Goal: Communication & Community: Ask a question

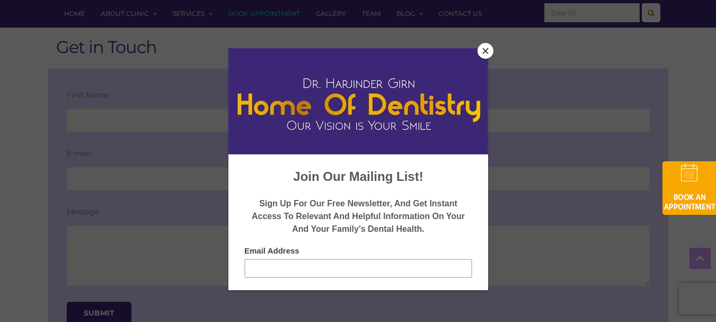
type input "Mohin"
click at [479, 51] on button "Close" at bounding box center [486, 51] width 16 height 16
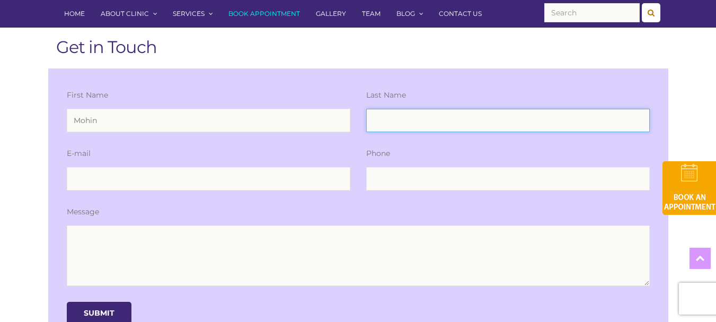
click at [418, 120] on input "text" at bounding box center [508, 120] width 284 height 23
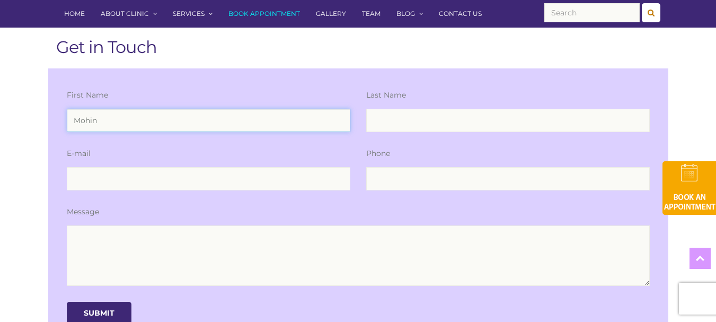
drag, startPoint x: 146, startPoint y: 124, endPoint x: 189, endPoint y: 145, distance: 47.9
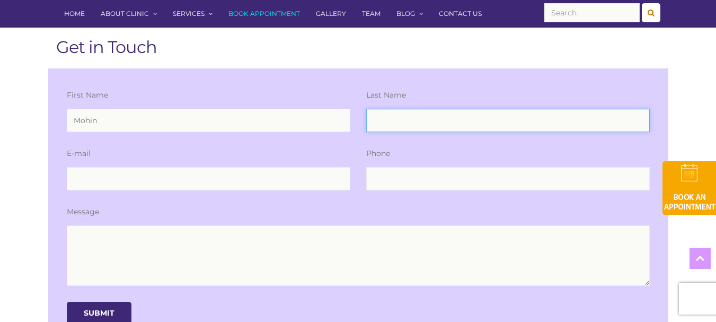
click at [470, 120] on input "text" at bounding box center [508, 120] width 284 height 23
paste input "Mohin"
type input "Mohin"
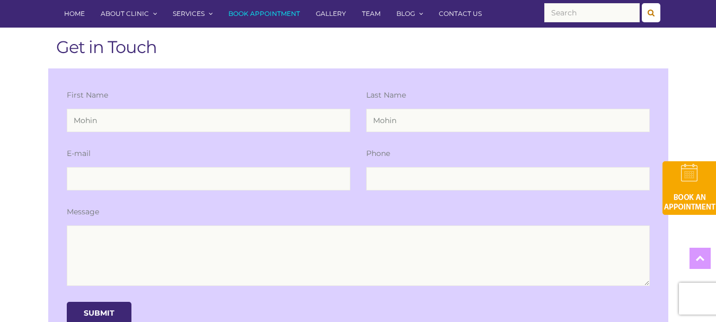
click at [188, 191] on div "E-mail" at bounding box center [209, 177] width 300 height 58
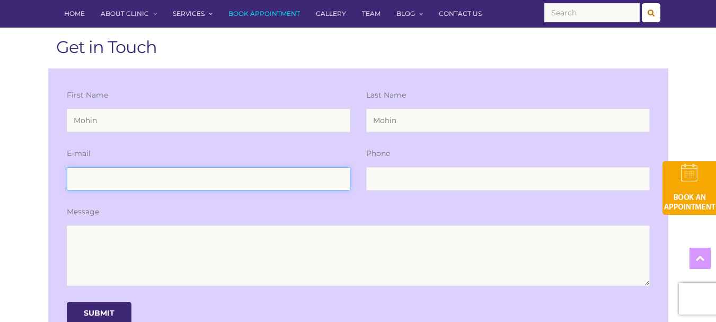
click at [146, 178] on input "email" at bounding box center [209, 178] width 284 height 23
paste input "[EMAIL_ADDRESS][DOMAIN_NAME]"
type input "[EMAIL_ADDRESS][DOMAIN_NAME]"
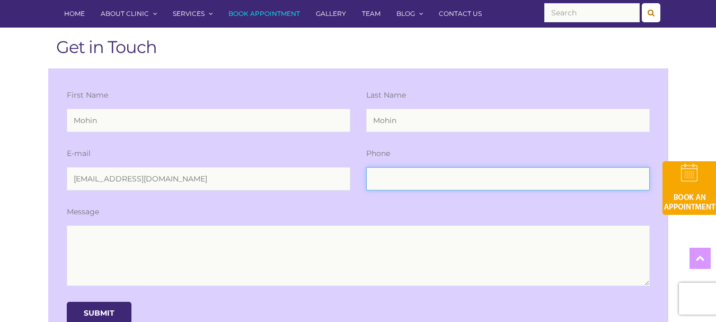
click at [404, 182] on input "tel" at bounding box center [508, 178] width 284 height 23
type input "2154875648"
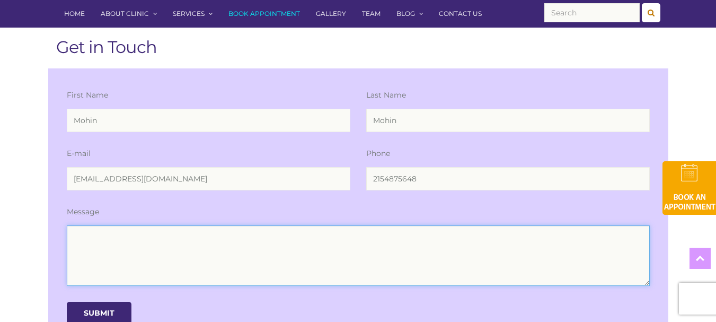
click at [165, 247] on textarea at bounding box center [358, 255] width 583 height 60
paste textarea "Hello, I reviewed your website and believe that both your business and your web…"
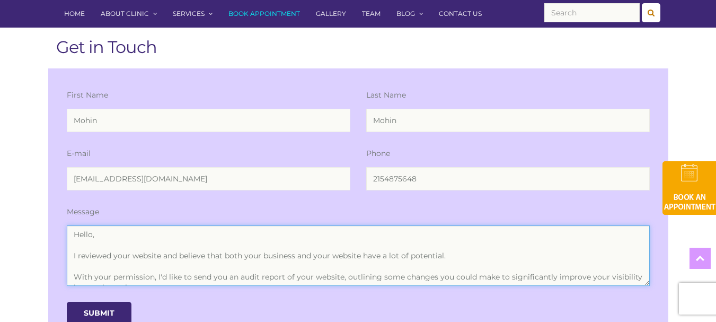
scroll to position [49, 0]
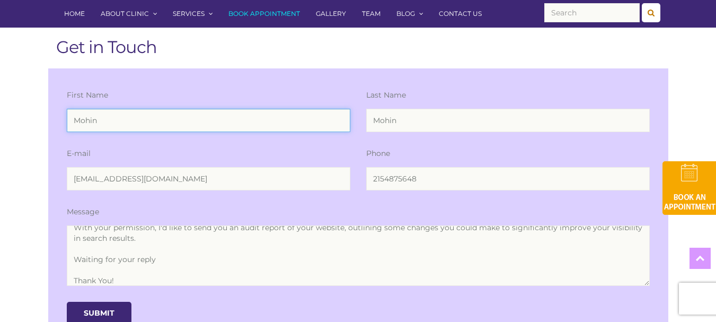
drag, startPoint x: 25, startPoint y: 119, endPoint x: 0, endPoint y: 115, distance: 25.8
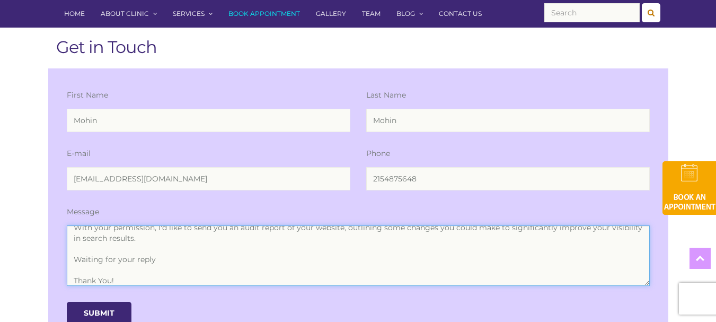
click at [134, 274] on textarea "Hello, I reviewed your website and believe that both your business and your web…" at bounding box center [358, 255] width 583 height 60
click at [143, 278] on textarea "Hello, I reviewed your website and believe that both your business and your web…" at bounding box center [358, 255] width 583 height 60
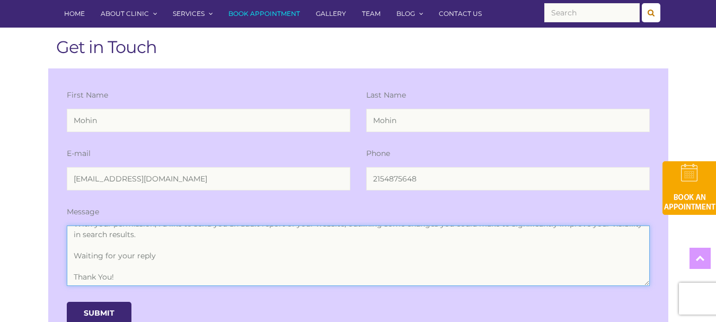
scroll to position [71, 0]
paste textarea "Mohin"
type textarea "Hello, I reviewed your website and believe that both your business and your web…"
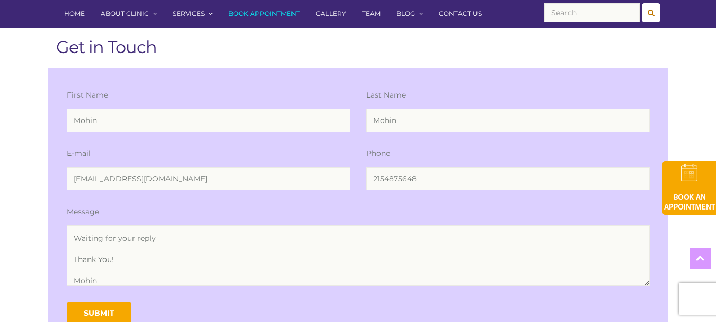
click at [106, 306] on input "Submit" at bounding box center [99, 313] width 65 height 22
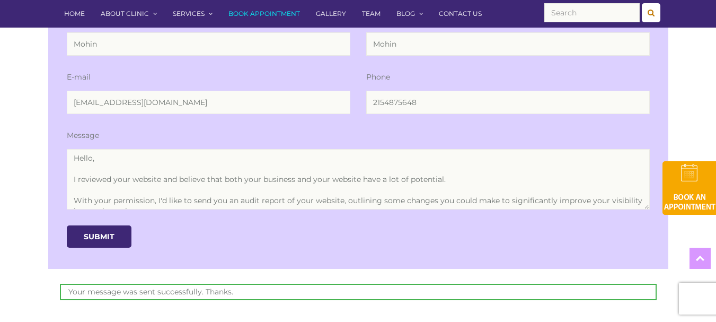
scroll to position [424, 0]
